Goal: Task Accomplishment & Management: Complete application form

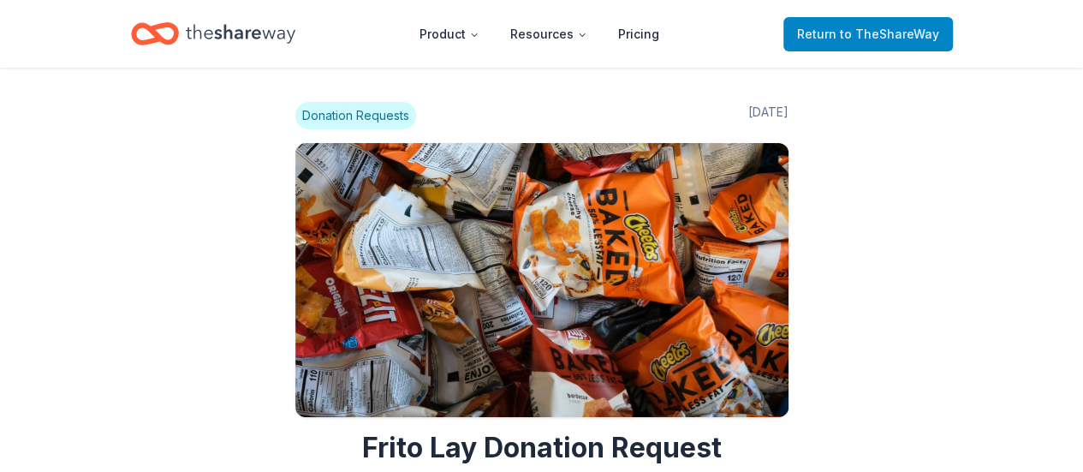
click at [873, 28] on span "to TheShareWay" at bounding box center [889, 34] width 99 height 15
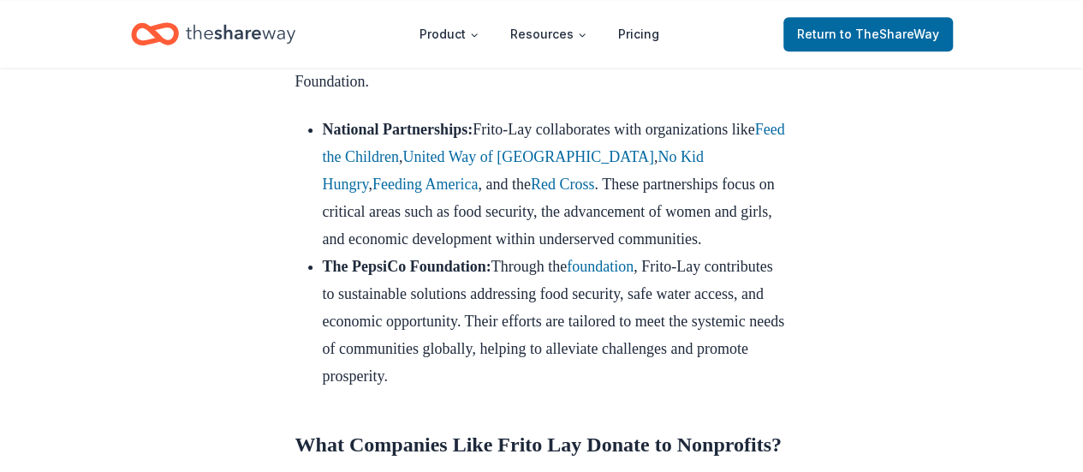
scroll to position [1080, 0]
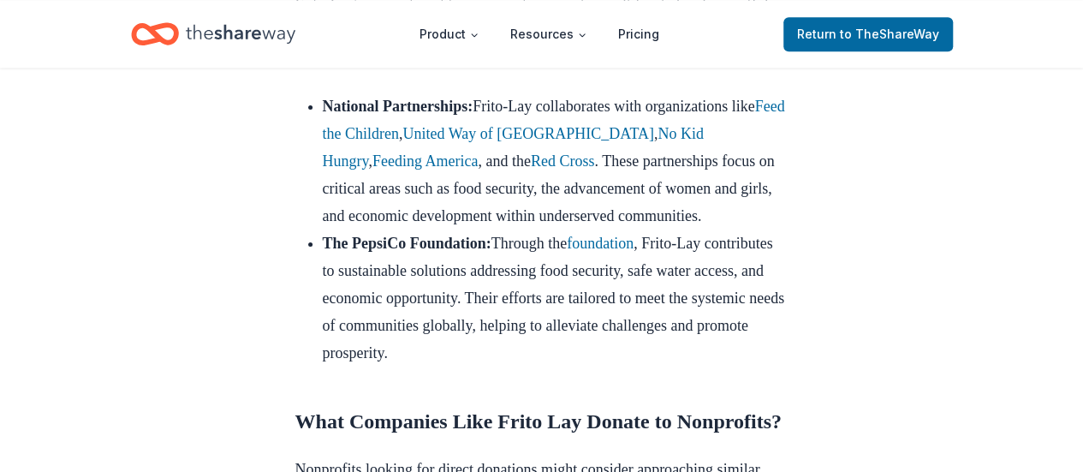
click at [232, 38] on icon "Home" at bounding box center [241, 33] width 110 height 35
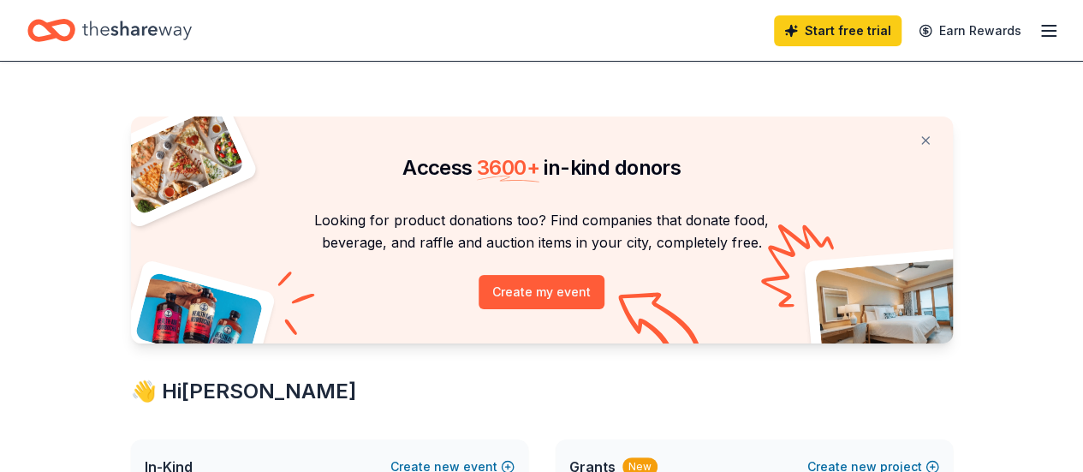
click at [1038, 27] on icon "button" at bounding box center [1048, 31] width 21 height 21
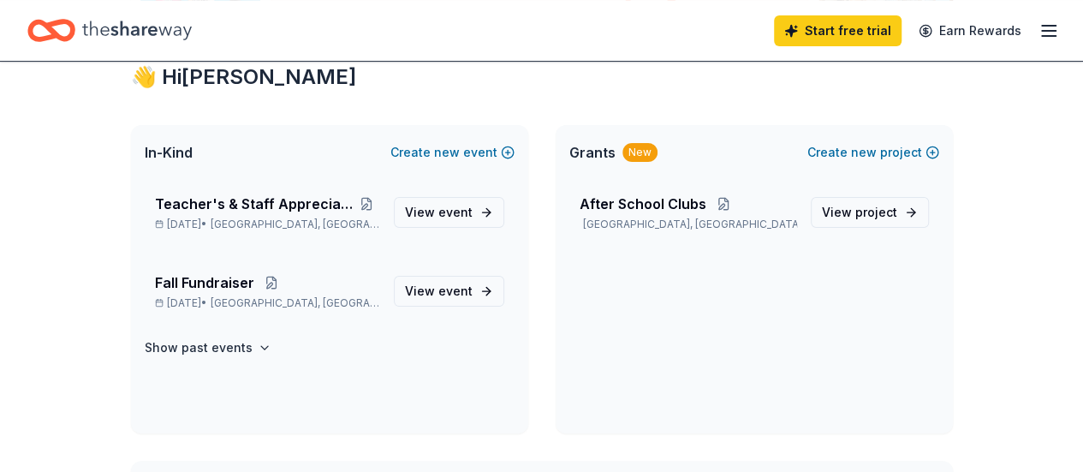
scroll to position [312, 0]
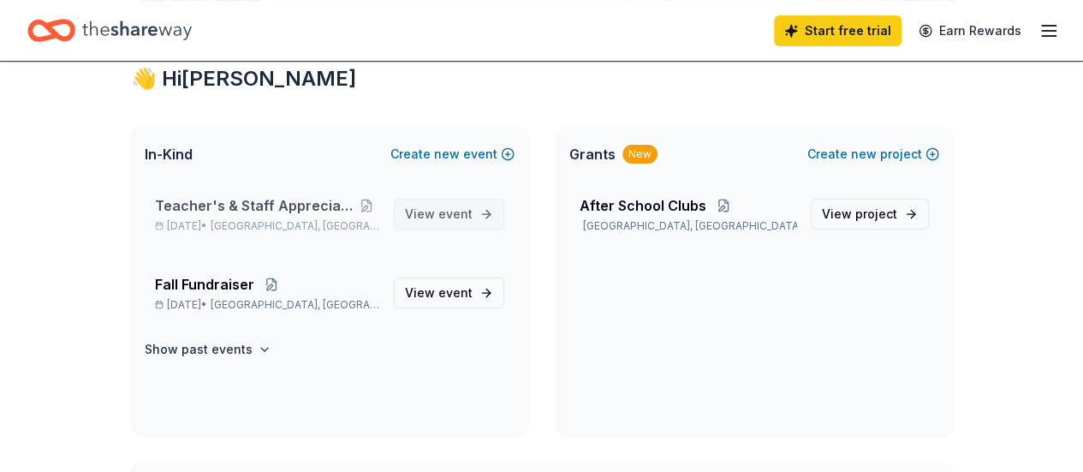
click at [461, 208] on span "event" at bounding box center [455, 213] width 34 height 15
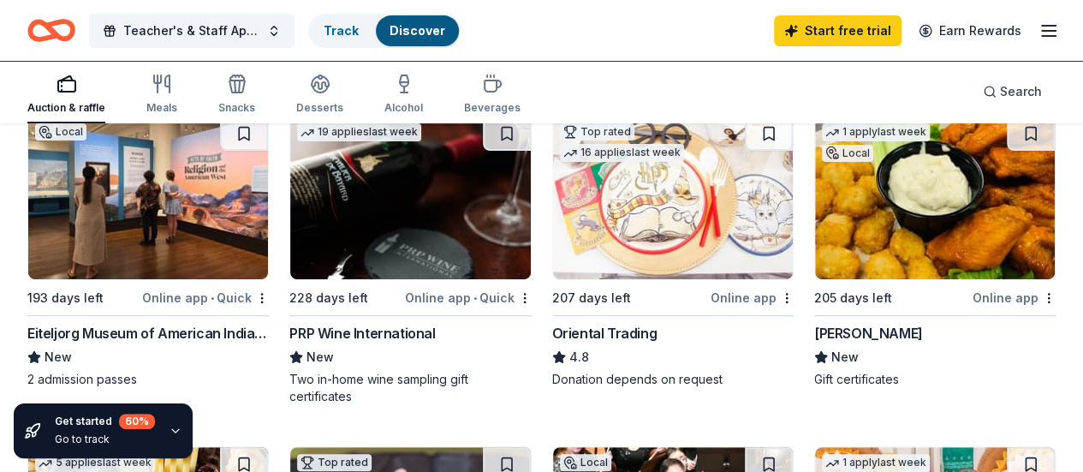
scroll to position [202, 0]
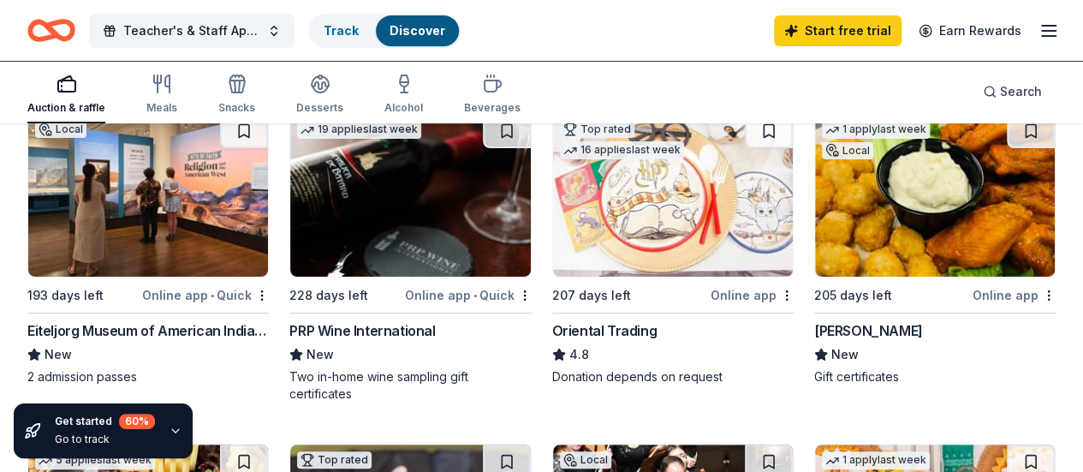
click at [814, 332] on div "[PERSON_NAME]" at bounding box center [868, 330] width 109 height 21
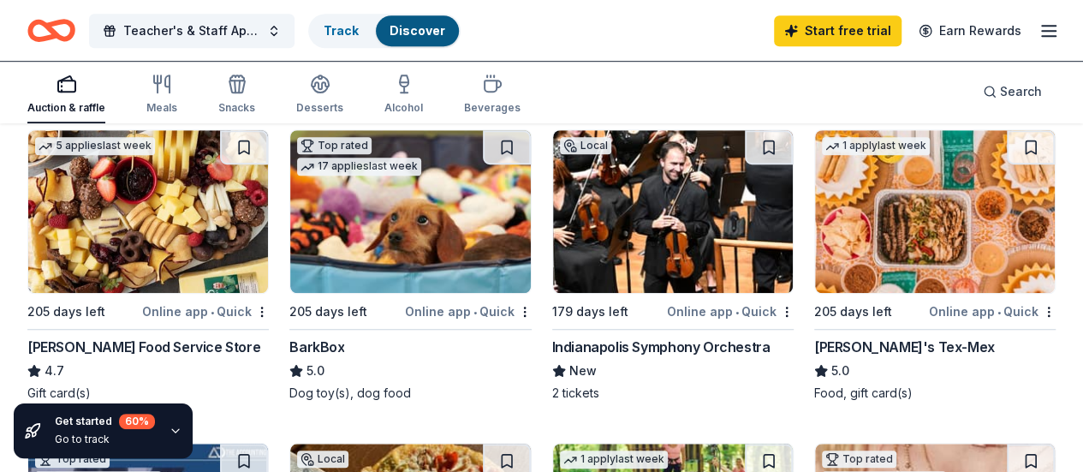
scroll to position [514, 0]
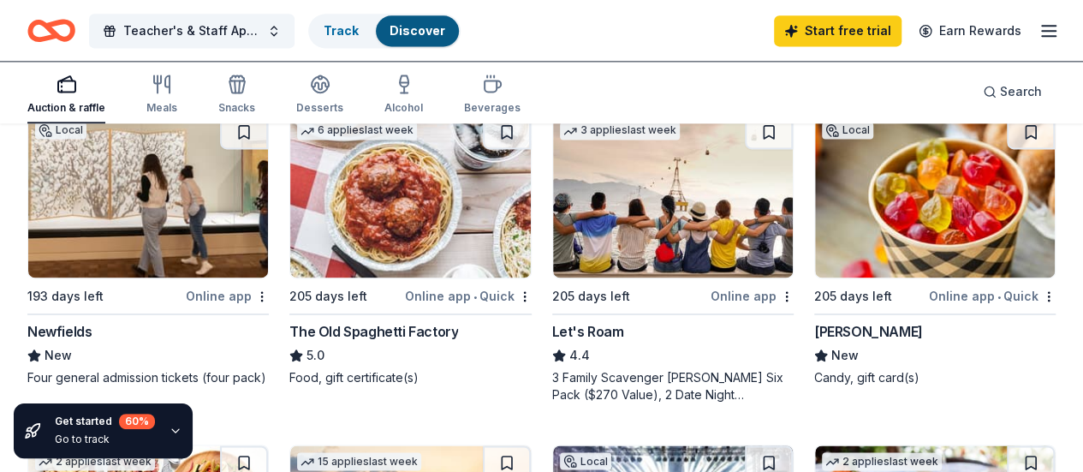
scroll to position [1154, 0]
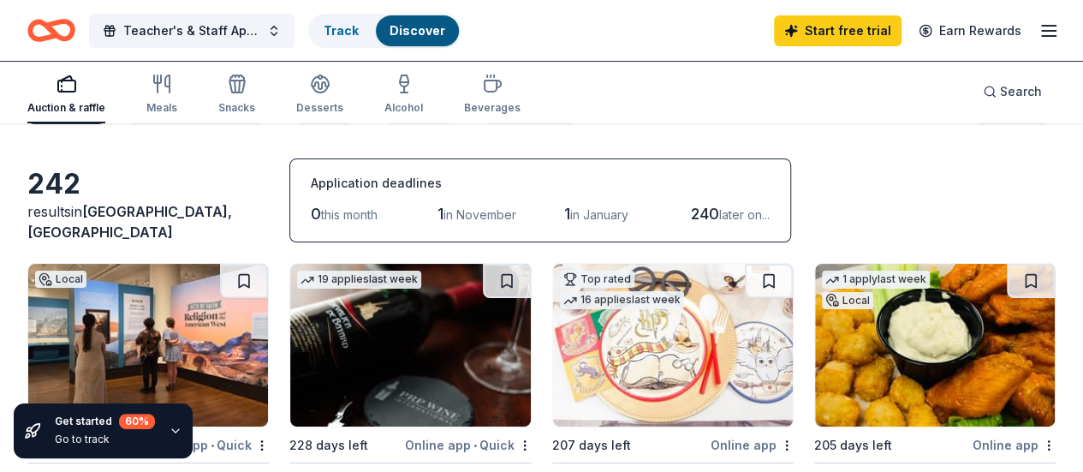
scroll to position [0, 0]
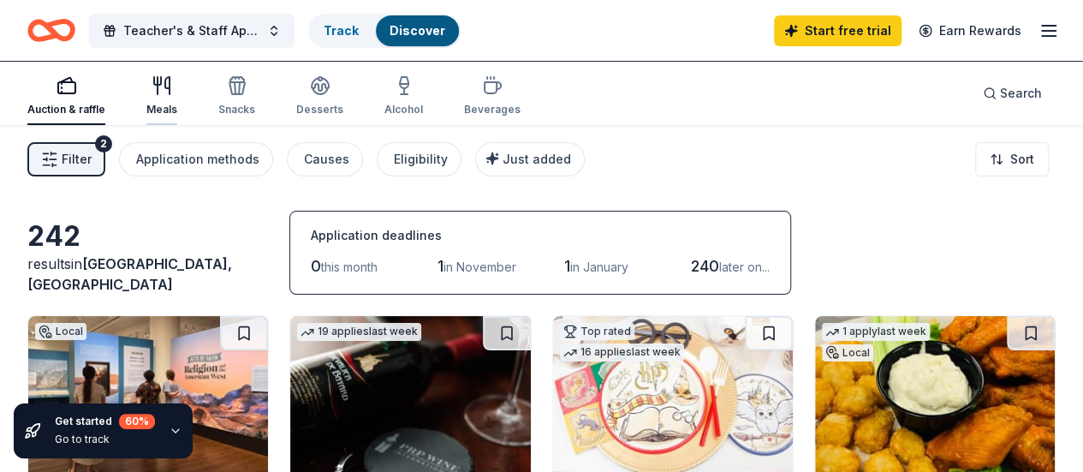
click at [158, 88] on icon "button" at bounding box center [158, 85] width 0 height 17
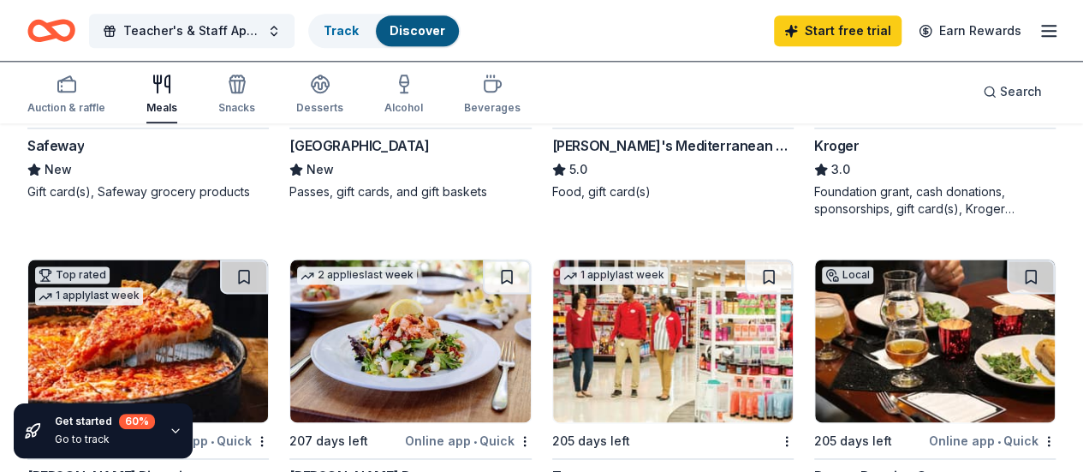
scroll to position [1002, 0]
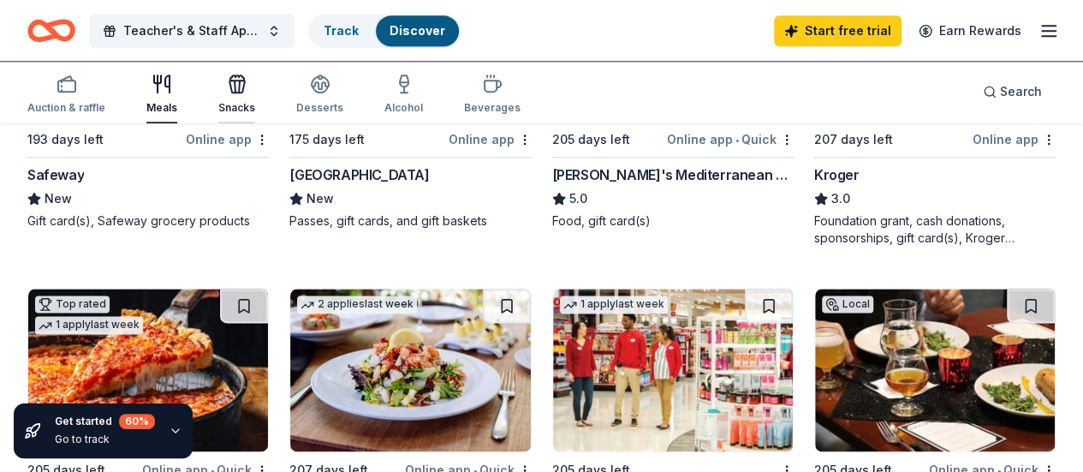
click at [252, 98] on div "Snacks" at bounding box center [236, 94] width 37 height 41
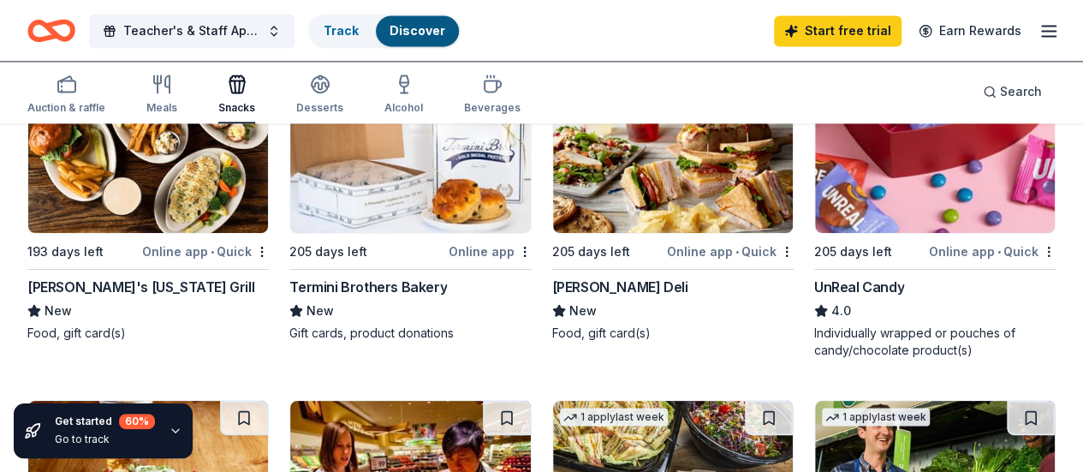
scroll to position [1222, 0]
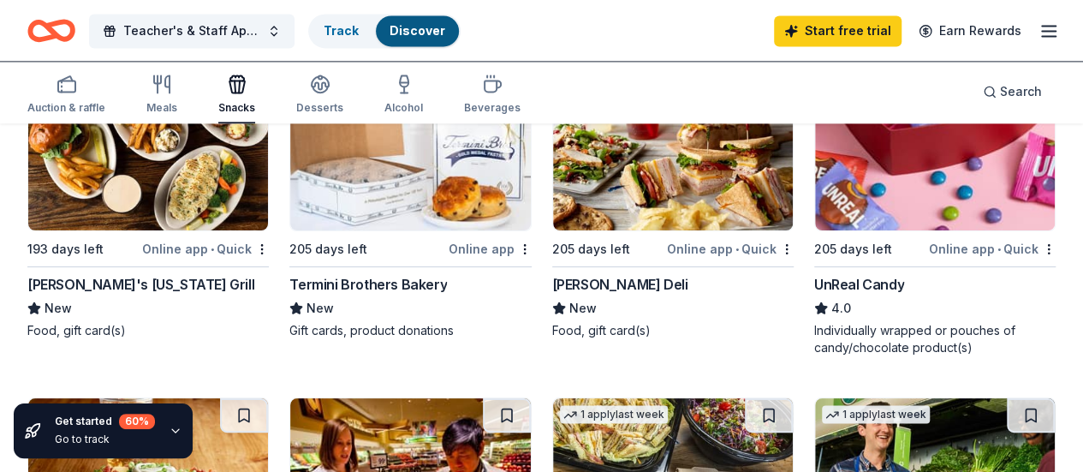
click at [933, 398] on img at bounding box center [935, 479] width 240 height 163
click at [321, 97] on div "Desserts" at bounding box center [319, 94] width 47 height 41
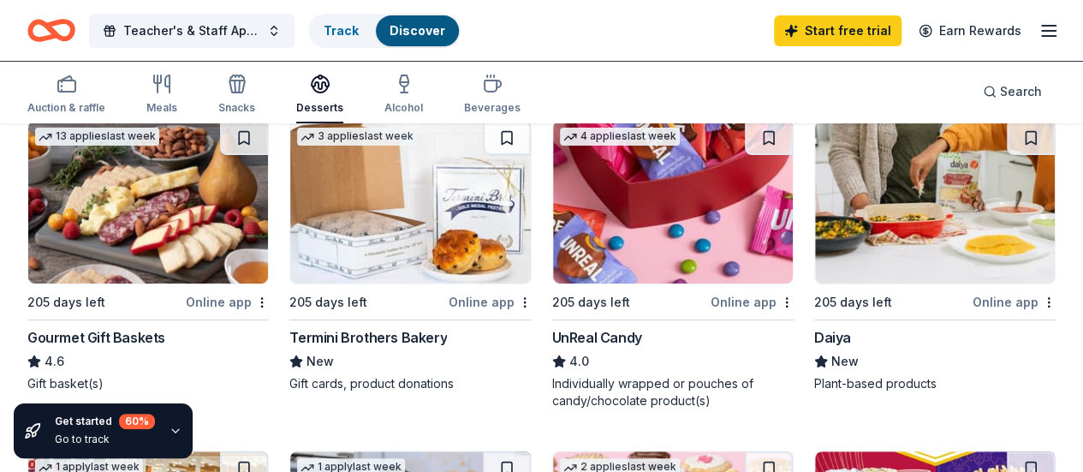
scroll to position [178, 0]
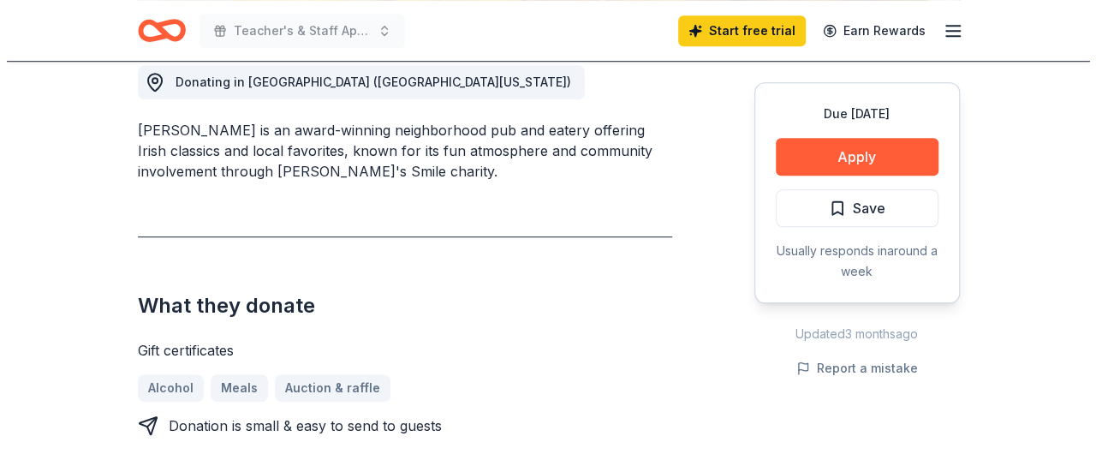
scroll to position [499, 0]
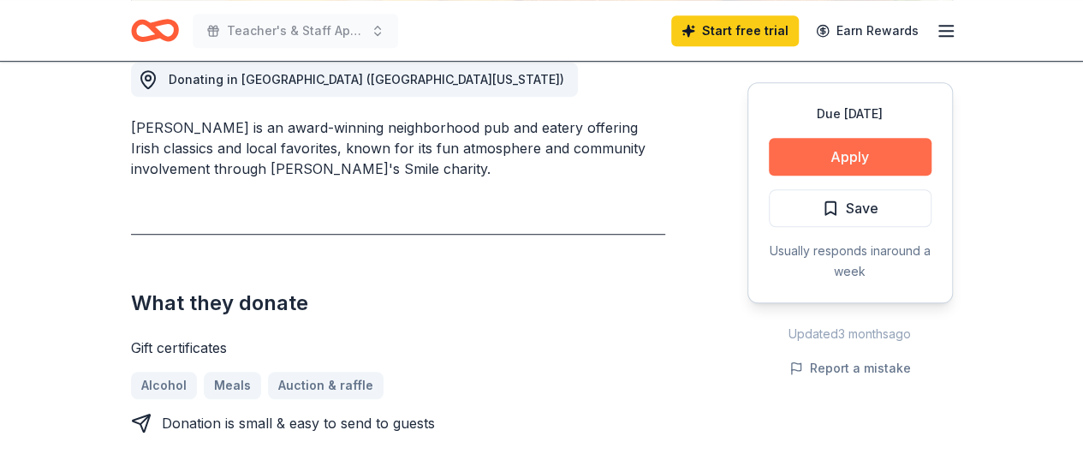
click at [868, 155] on button "Apply" at bounding box center [850, 157] width 163 height 38
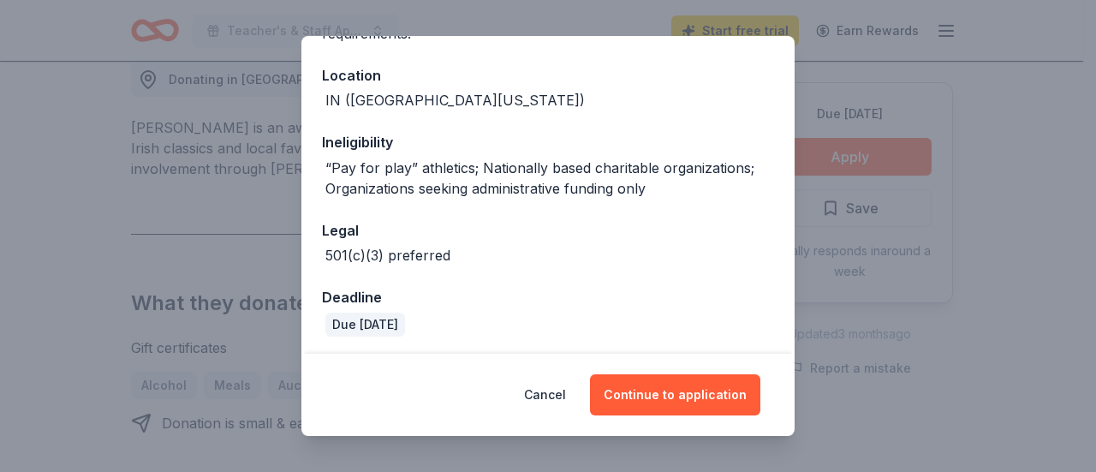
scroll to position [180, 0]
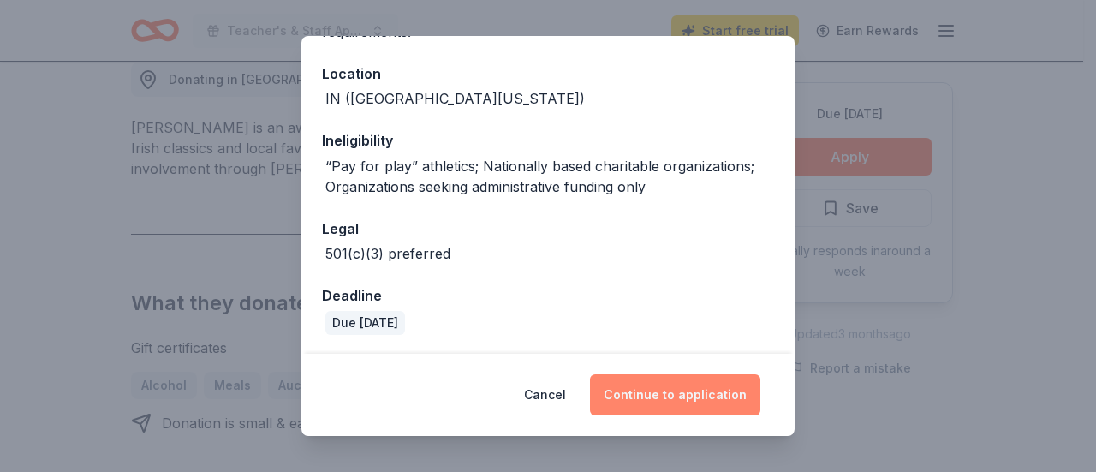
click at [668, 398] on button "Continue to application" at bounding box center [675, 394] width 170 height 41
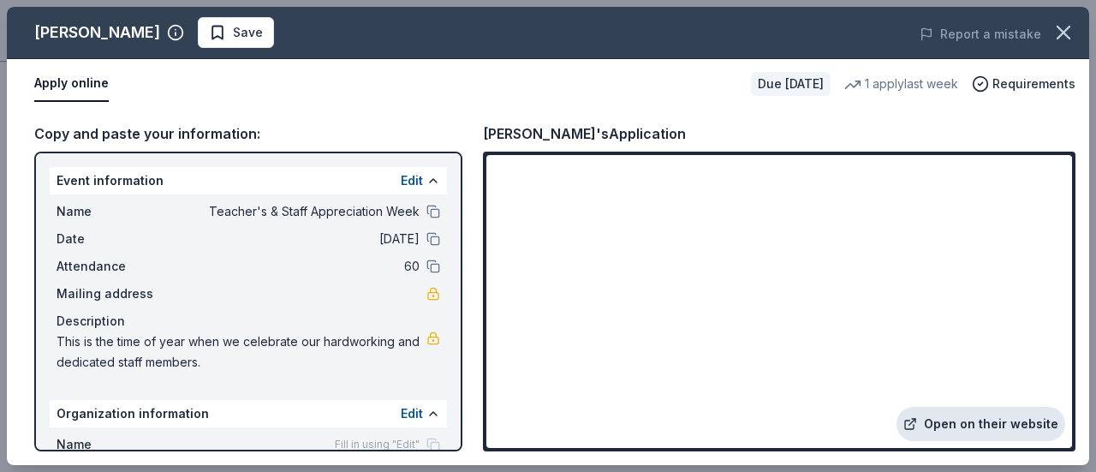
click at [949, 418] on link "Open on their website" at bounding box center [980, 424] width 169 height 34
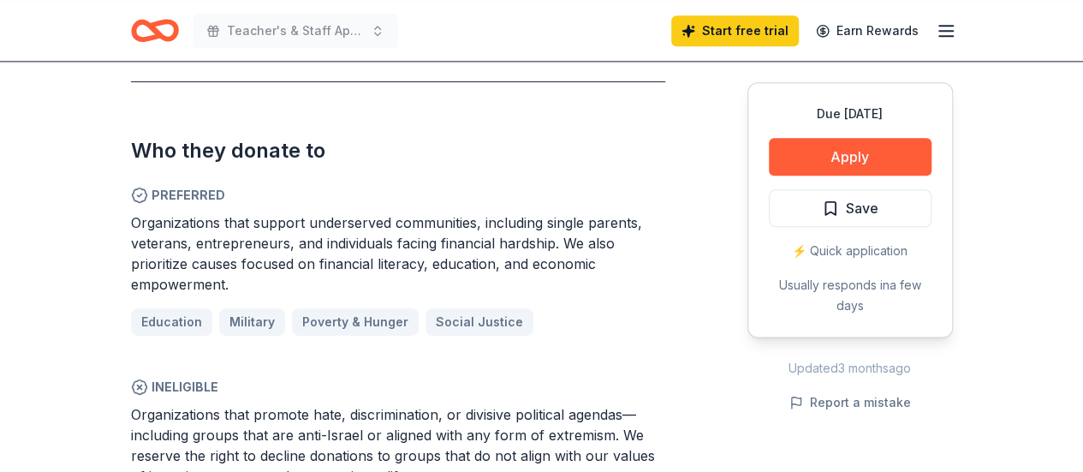
scroll to position [972, 0]
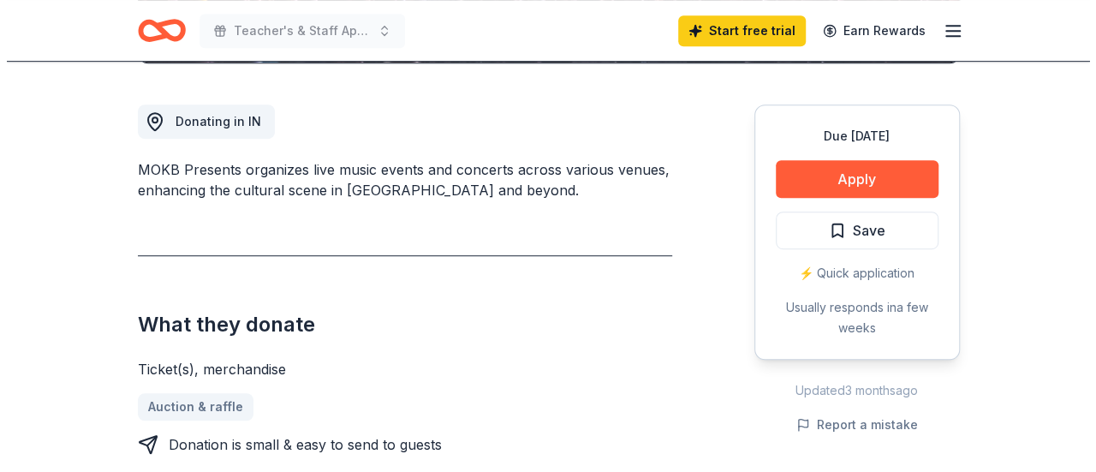
scroll to position [466, 0]
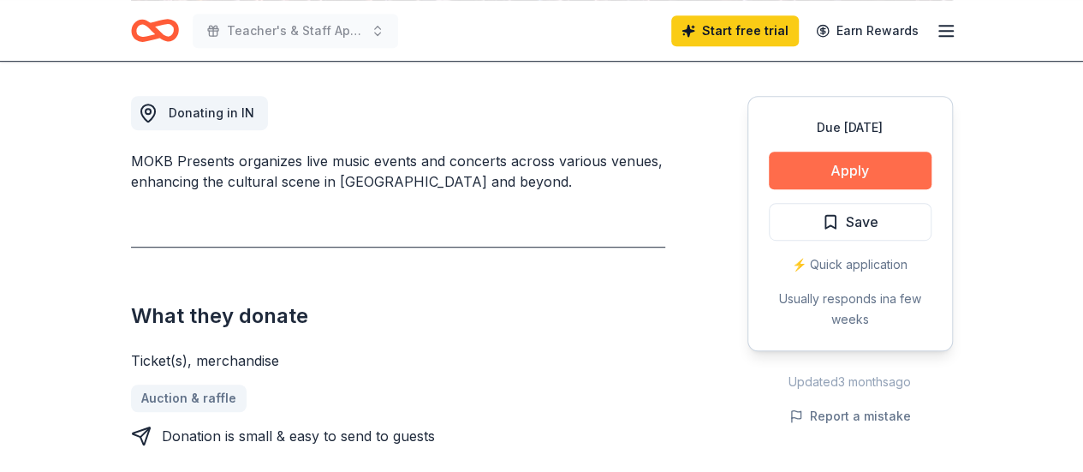
click at [871, 176] on button "Apply" at bounding box center [850, 171] width 163 height 38
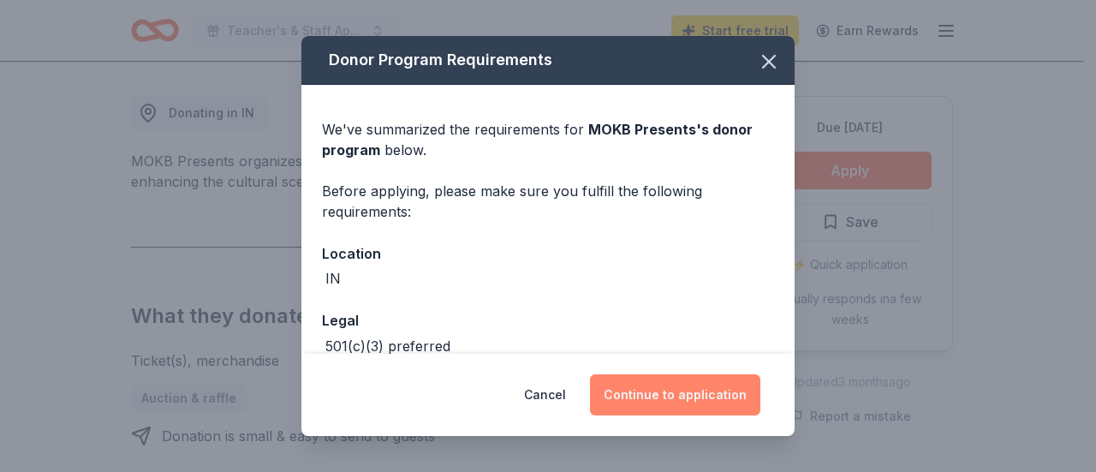
click at [705, 404] on button "Continue to application" at bounding box center [675, 394] width 170 height 41
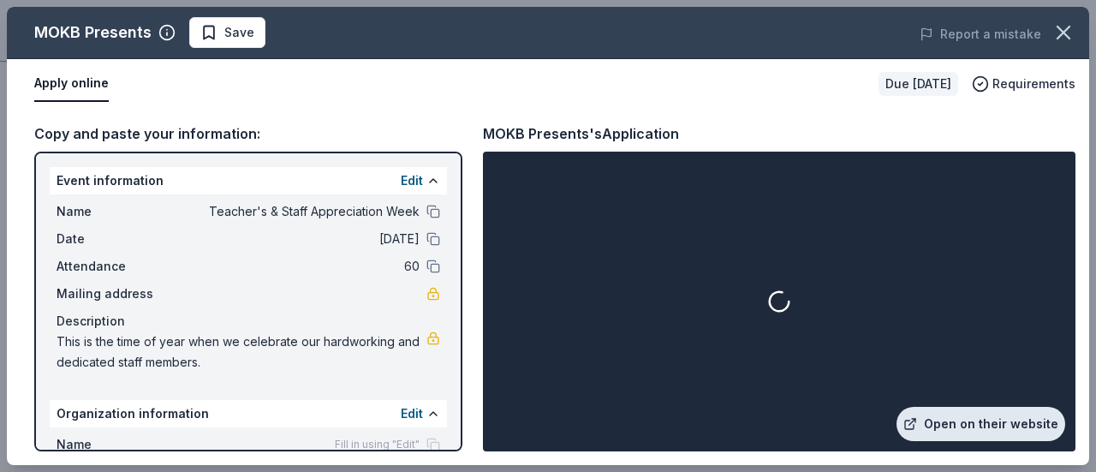
click at [962, 423] on link "Open on their website" at bounding box center [980, 424] width 169 height 34
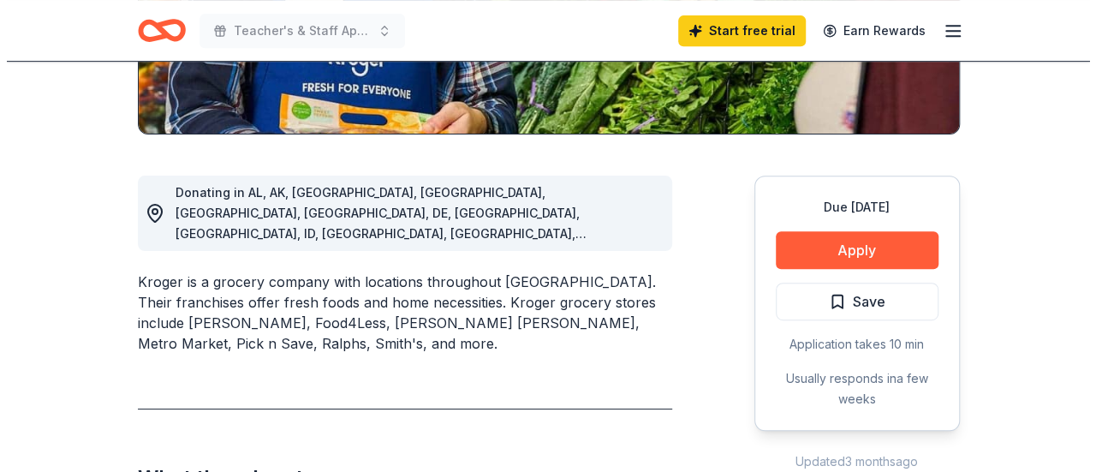
scroll to position [393, 0]
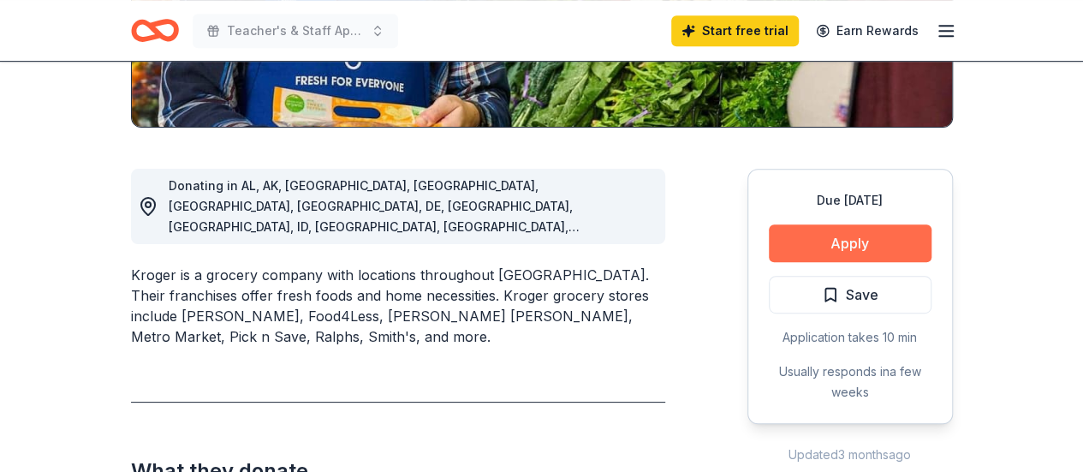
click at [866, 238] on button "Apply" at bounding box center [850, 243] width 163 height 38
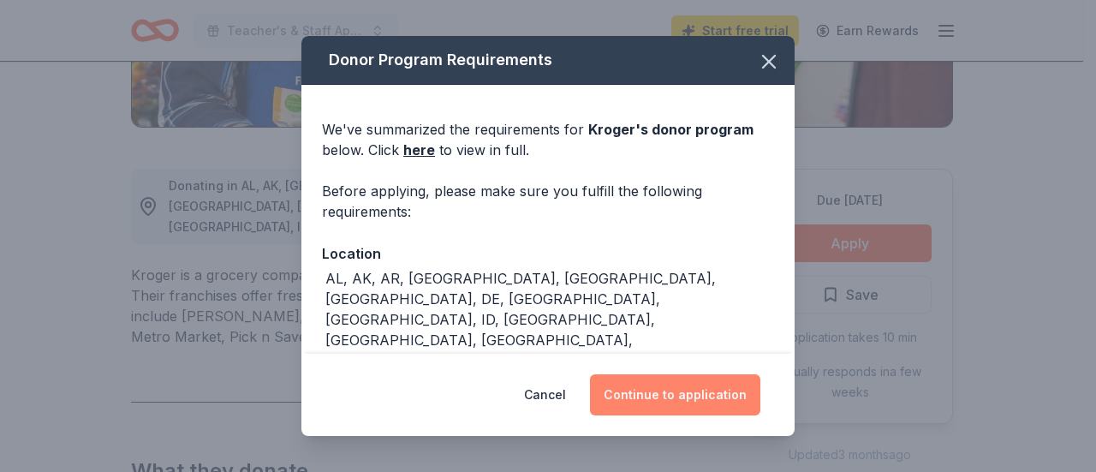
click at [670, 402] on button "Continue to application" at bounding box center [675, 394] width 170 height 41
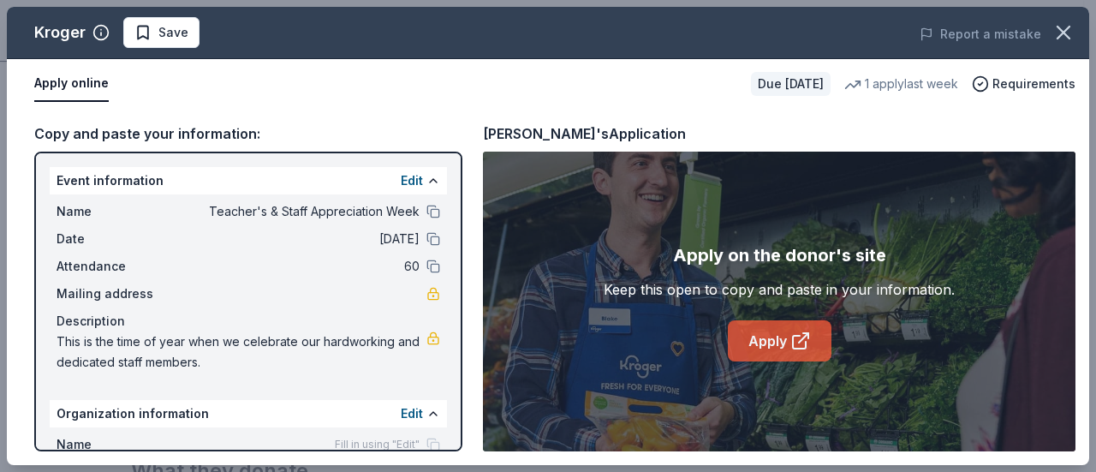
click at [794, 336] on icon at bounding box center [799, 342] width 13 height 13
